Goal: Find contact information: Find contact information

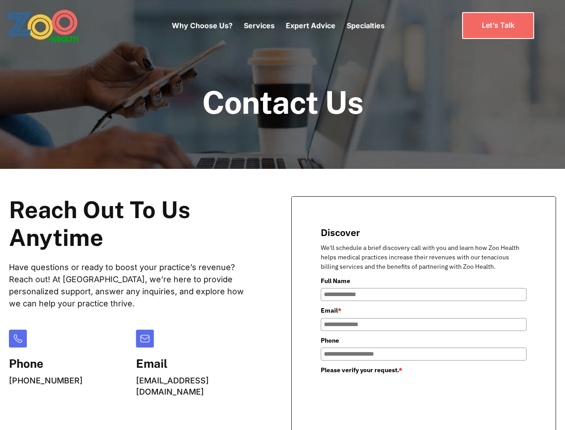
click at [278, 26] on div "Why Choose Us? Services Chronic Care Management Contract Optimization Denial An…" at bounding box center [278, 26] width 213 height 38
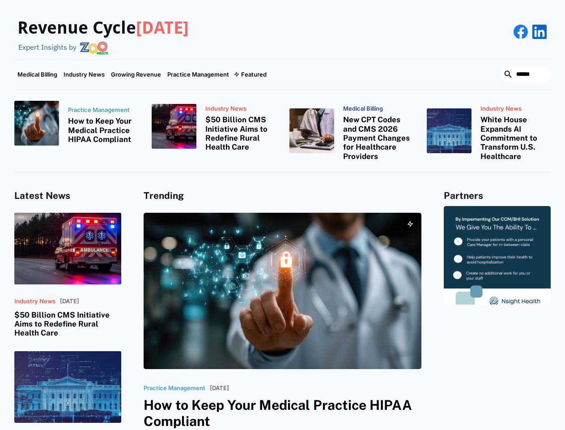
click at [250, 74] on div "Featured" at bounding box center [254, 74] width 26 height 7
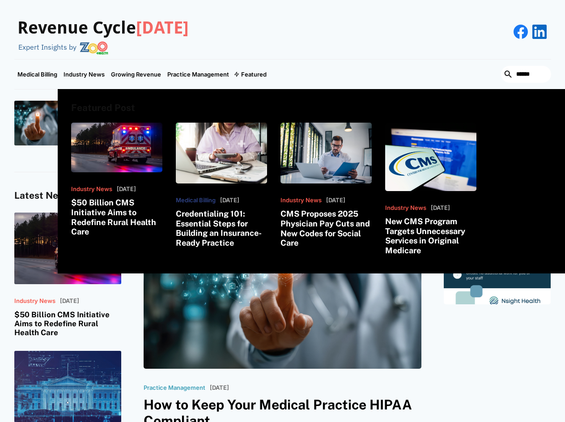
click at [468, 422] on html "Revenue Cycle [DATE] Expert Insights by Medical Billing Industry News Growing R…" at bounding box center [282, 211] width 565 height 422
